Goal: Information Seeking & Learning: Learn about a topic

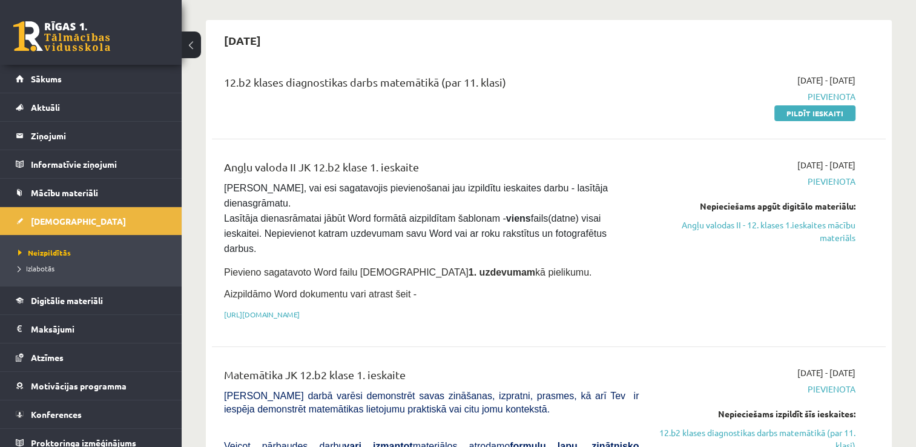
scroll to position [99, 0]
click at [712, 226] on link "Angļu valodas II - 12. klases 1.ieskaites mācību materiāls" at bounding box center [756, 231] width 199 height 25
click at [70, 409] on span "Konferences" at bounding box center [56, 414] width 51 height 11
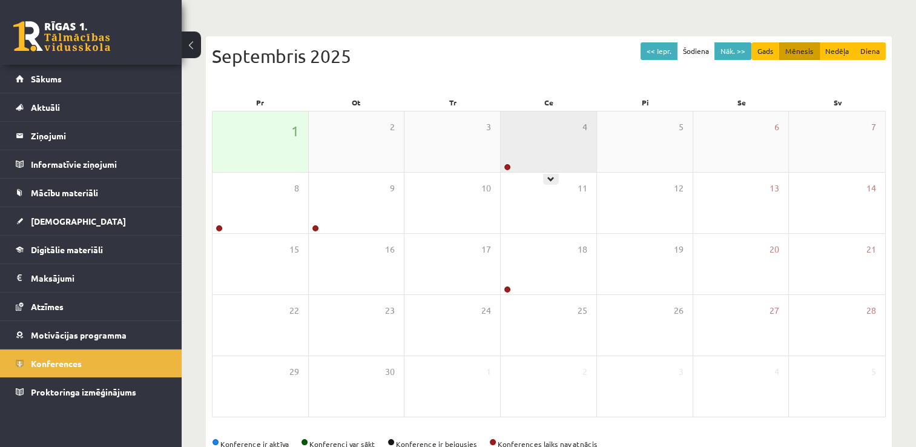
click at [557, 128] on div "4" at bounding box center [549, 141] width 96 height 61
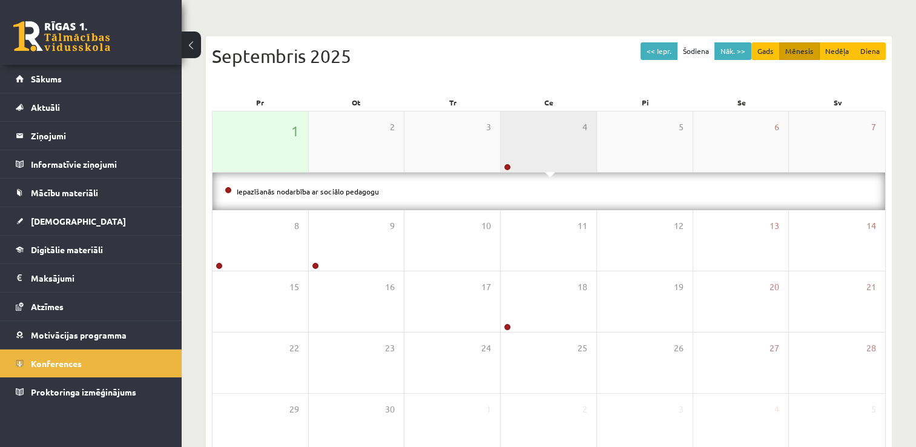
click at [557, 128] on div "4" at bounding box center [549, 141] width 96 height 61
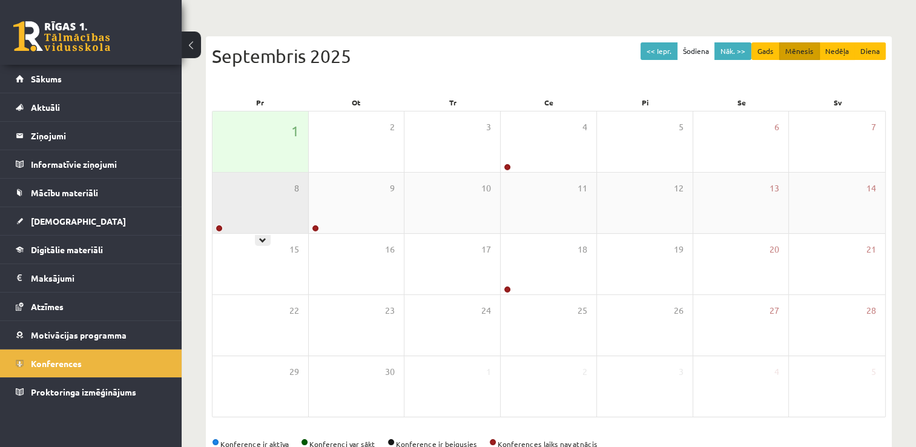
click at [269, 193] on div "8" at bounding box center [261, 203] width 96 height 61
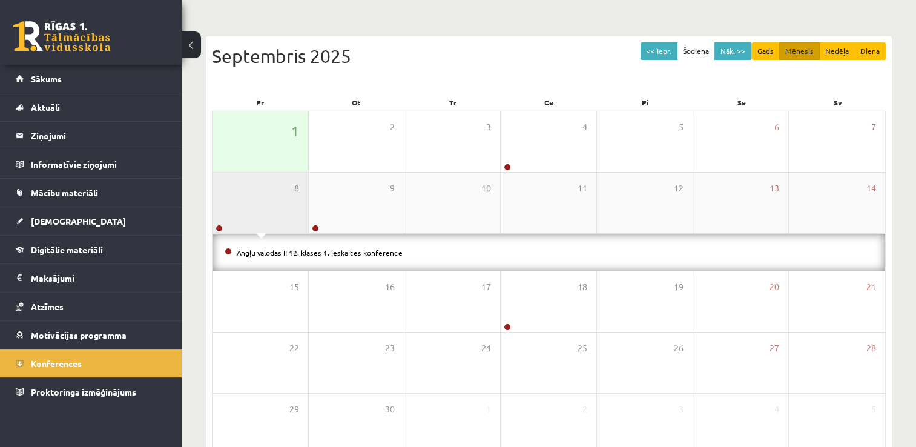
click at [269, 193] on div "8" at bounding box center [261, 203] width 96 height 61
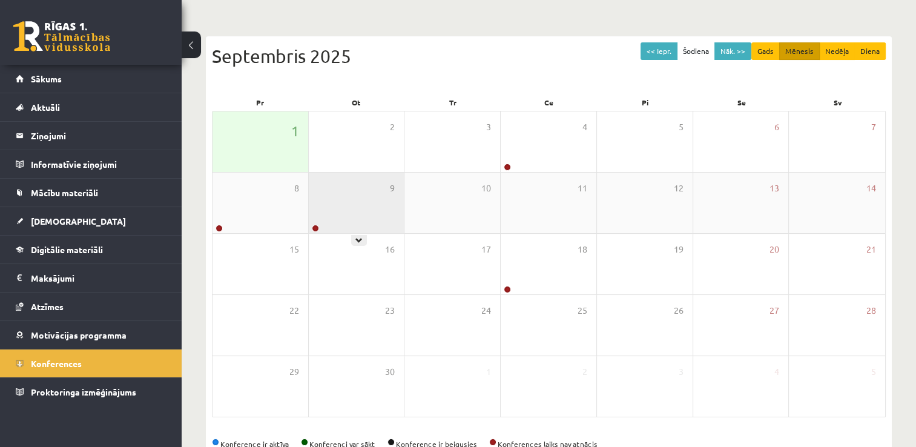
click at [351, 195] on div "9" at bounding box center [357, 203] width 96 height 61
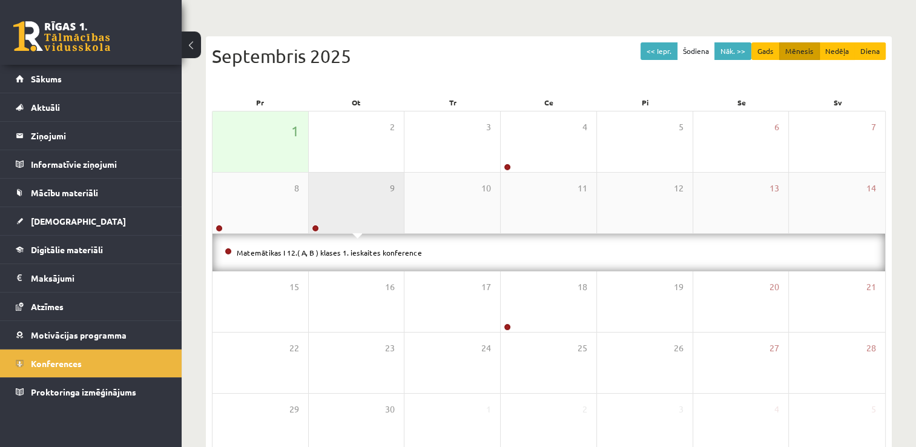
click at [351, 195] on div "9" at bounding box center [357, 203] width 96 height 61
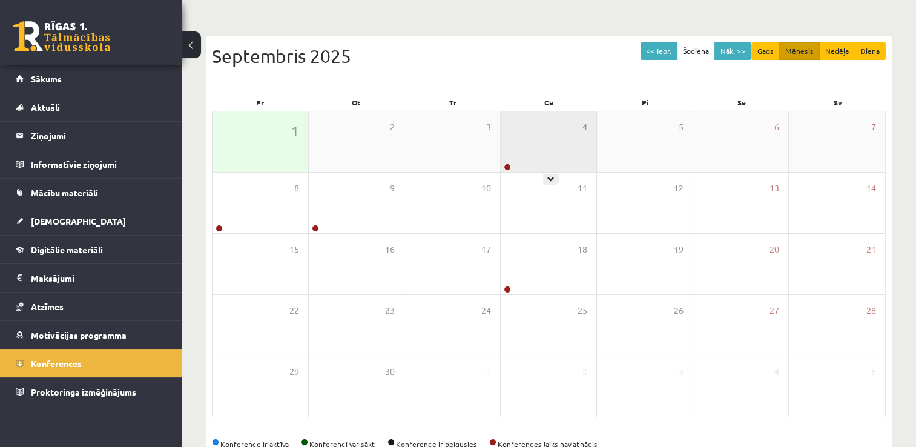
click at [540, 132] on div "4" at bounding box center [549, 141] width 96 height 61
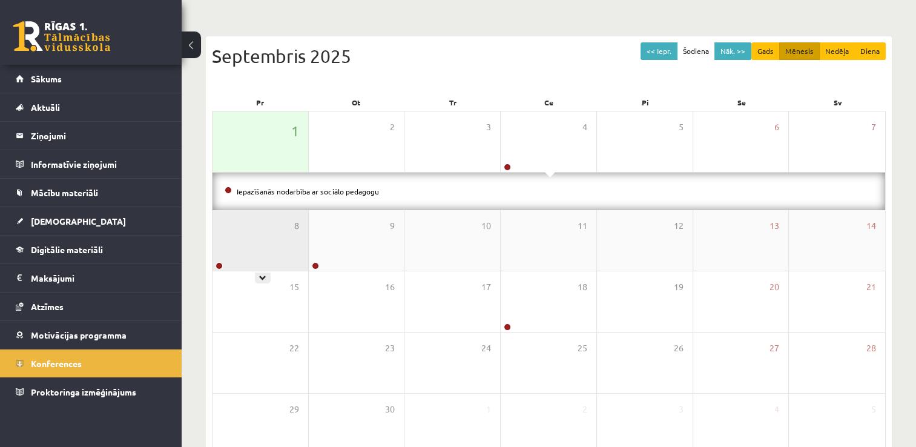
click at [268, 248] on div "8" at bounding box center [261, 240] width 96 height 61
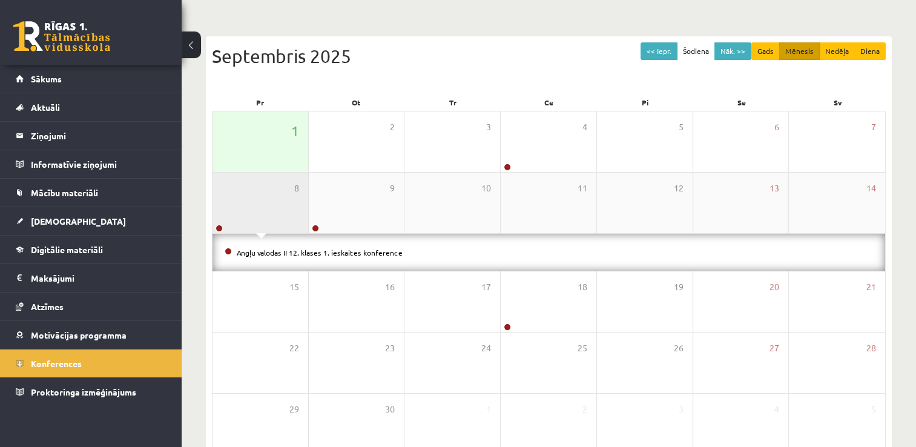
click at [276, 211] on div "8" at bounding box center [261, 203] width 96 height 61
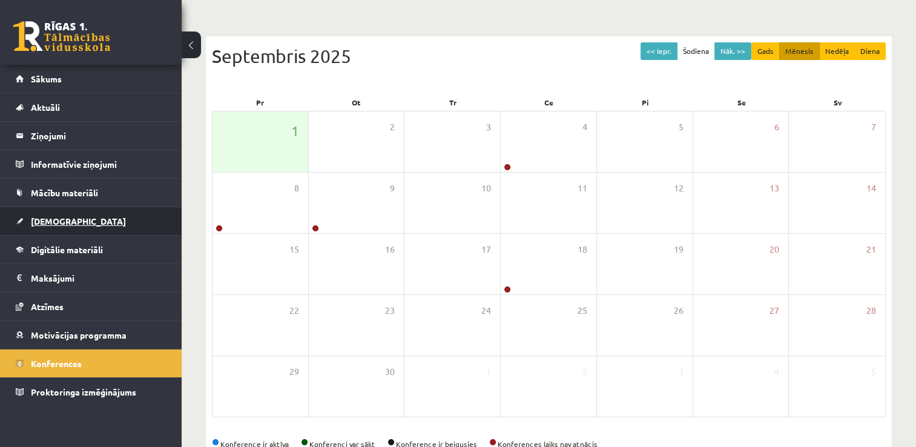
click at [44, 220] on span "[DEMOGRAPHIC_DATA]" at bounding box center [78, 221] width 95 height 11
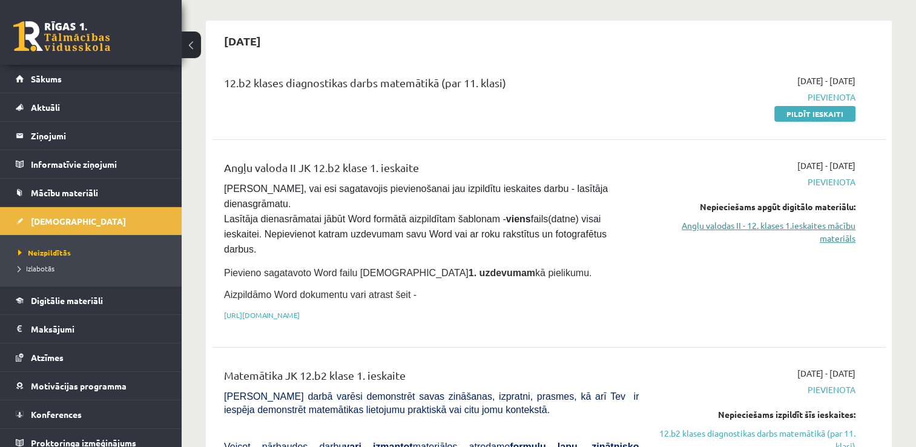
click at [751, 228] on link "Angļu valodas II - 12. klases 1.ieskaites mācību materiāls" at bounding box center [756, 231] width 199 height 25
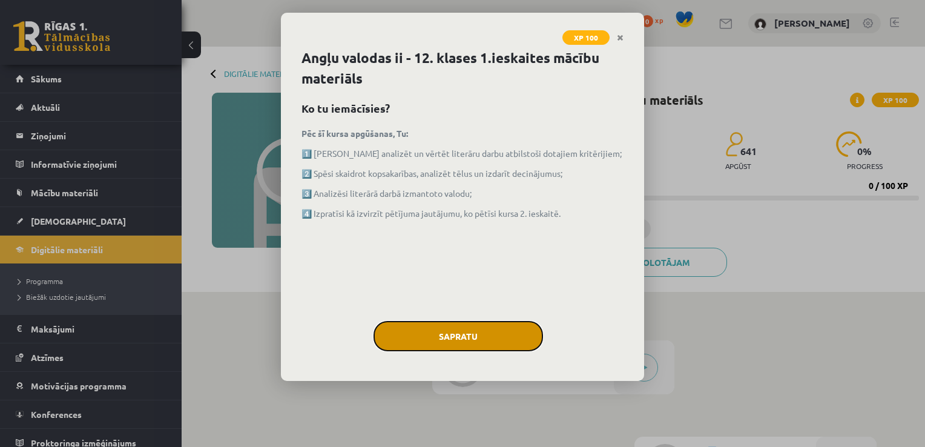
click at [485, 331] on button "Sapratu" at bounding box center [459, 336] width 170 height 30
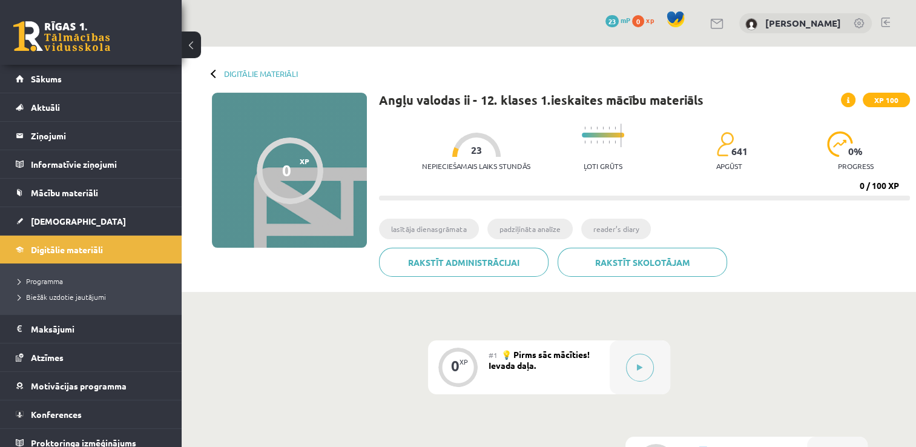
click at [787, 168] on div "Nepieciešamais laiks stundās 23 Ļoti grūts 641 apgūst 0 % progress" at bounding box center [666, 147] width 488 height 60
click at [641, 376] on button at bounding box center [640, 368] width 28 height 28
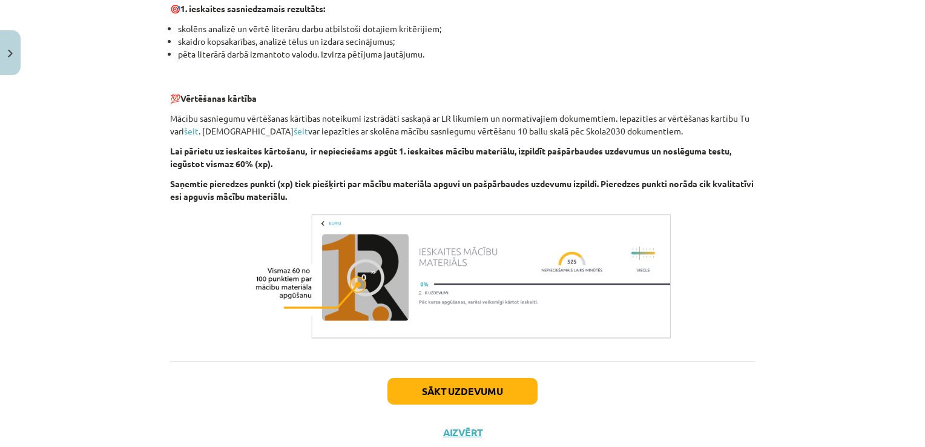
scroll to position [787, 0]
